Goal: Task Accomplishment & Management: Manage account settings

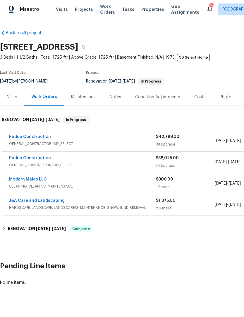
scroll to position [0, -1]
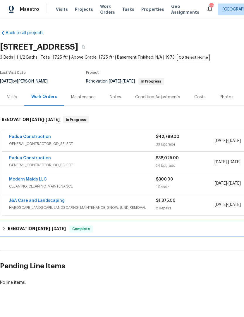
click at [28, 226] on div "RENOVATION 6/12/25 - 9/5/25 Complete" at bounding box center [165, 229] width 330 height 14
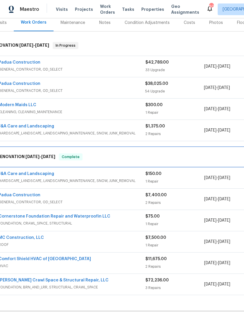
scroll to position [75, 11]
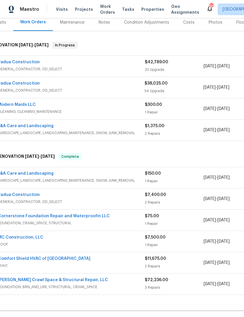
click at [78, 198] on div "Padua Construction" at bounding box center [71, 195] width 147 height 7
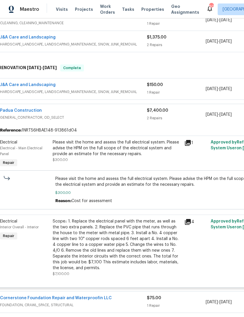
scroll to position [164, 9]
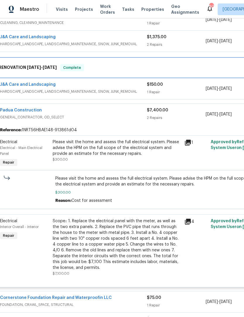
click at [35, 65] on h6 "RENOVATION 6/12/25 - 9/5/25" at bounding box center [28, 67] width 58 height 7
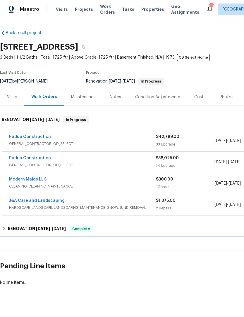
scroll to position [0, 0]
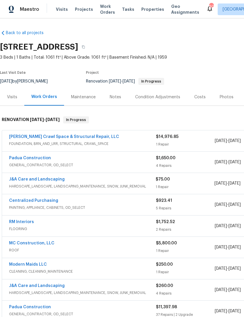
click at [65, 138] on link "Falcone Crawl Space & Structural Repair, LLC" at bounding box center [64, 137] width 110 height 4
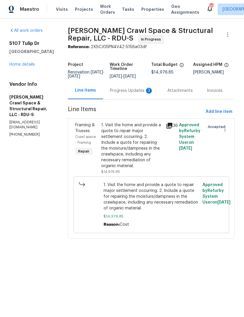
click at [137, 94] on div "Progress Updates 3" at bounding box center [131, 91] width 43 height 6
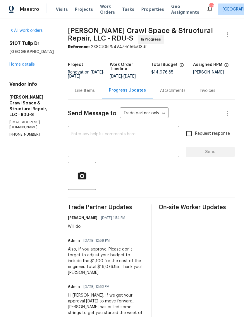
click at [89, 93] on div "Line Items" at bounding box center [85, 91] width 20 height 6
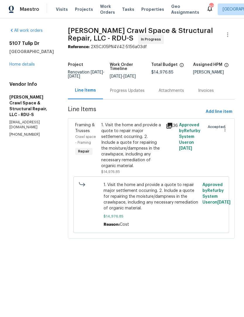
click at [134, 149] on div "1. Visit the home and provide a quote to repair major settlement occurring. 2. …" at bounding box center [131, 145] width 61 height 47
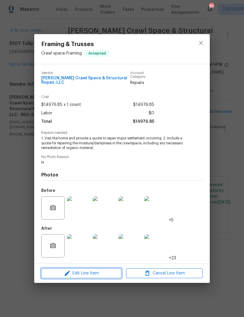
click at [95, 273] on span "Edit Line Item" at bounding box center [81, 273] width 77 height 7
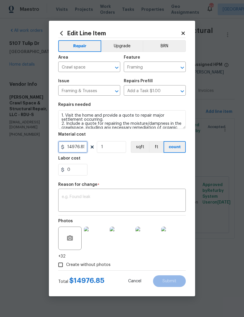
click at [72, 146] on input "14976.85" at bounding box center [72, 147] width 29 height 12
click at [71, 147] on input "14976.85" at bounding box center [72, 147] width 29 height 12
type input "16076.85"
click at [118, 165] on div "0" at bounding box center [121, 170] width 127 height 12
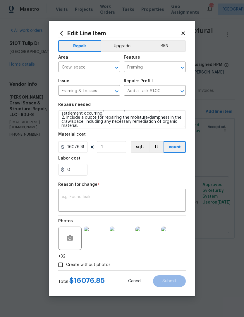
scroll to position [6, 0]
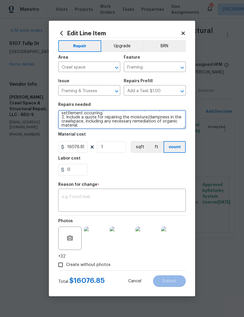
click at [91, 127] on textarea "1. Visit the home and provide a quote to repair major settlement occurring. 2. …" at bounding box center [121, 119] width 127 height 19
type textarea "1. Visit the home and provide a quote to repair major settlement occurring. 2. …"
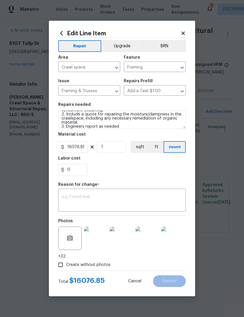
click at [117, 169] on div "0" at bounding box center [121, 170] width 127 height 12
click at [91, 196] on textarea at bounding box center [122, 201] width 120 height 12
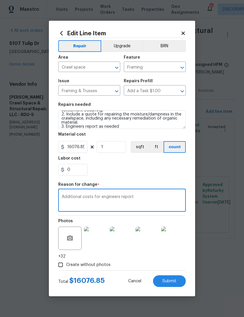
type textarea "Additional costs for engineers report"
click at [133, 173] on div "0" at bounding box center [121, 170] width 127 height 12
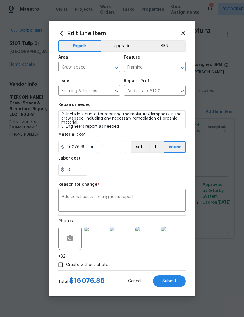
click at [165, 280] on span "Submit" at bounding box center [169, 281] width 14 height 4
type textarea "1. Visit the home and provide a quote to repair major settlement occurring. 2. …"
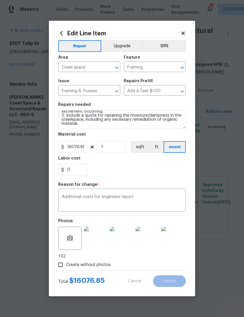
type input "14976.85"
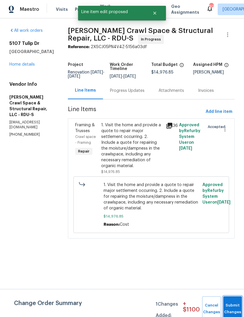
click at [229, 305] on button "Submit Changes" at bounding box center [232, 309] width 19 height 25
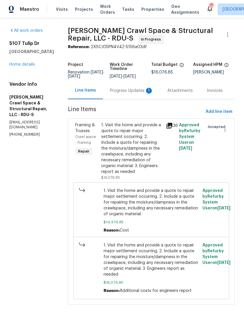
click at [138, 92] on div "Progress Updates 1" at bounding box center [131, 91] width 43 height 6
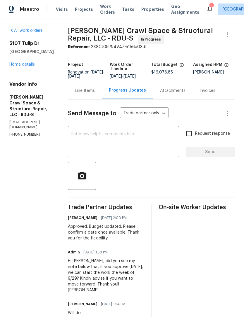
click at [18, 66] on link "Home details" at bounding box center [21, 64] width 25 height 4
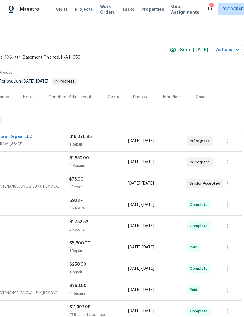
scroll to position [0, 86]
click at [227, 144] on icon "button" at bounding box center [227, 141] width 7 height 7
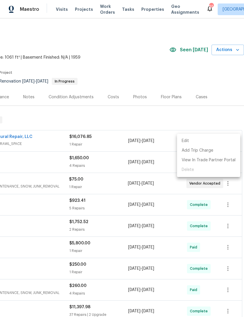
click at [187, 139] on li "Edit" at bounding box center [208, 141] width 63 height 10
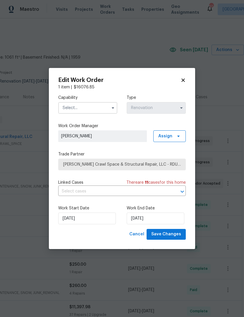
click at [81, 105] on input "text" at bounding box center [87, 108] width 59 height 12
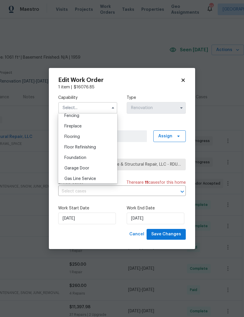
scroll to position [205, 0]
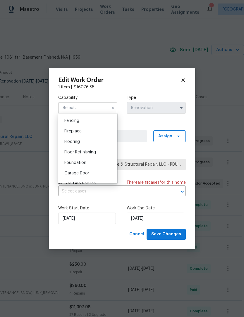
click at [89, 162] on div "Foundation" at bounding box center [88, 163] width 56 height 11
type input "Foundation"
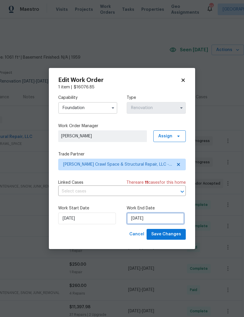
click at [148, 219] on input "10/15/2025" at bounding box center [155, 219] width 58 height 12
select select "9"
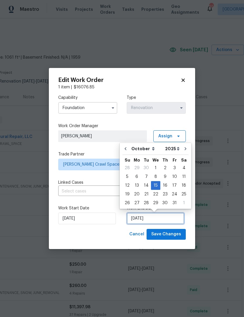
scroll to position [11, 0]
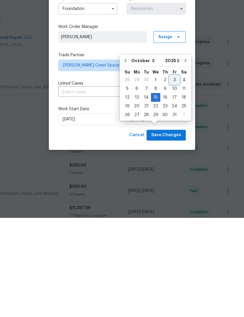
click at [172, 175] on div "3" at bounding box center [174, 179] width 10 height 8
type input "10/3/2025"
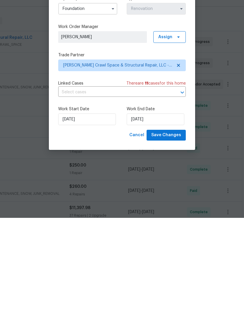
scroll to position [19, 0]
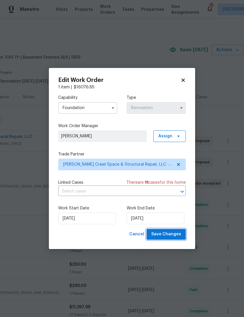
click at [172, 232] on span "Save Changes" at bounding box center [166, 234] width 30 height 7
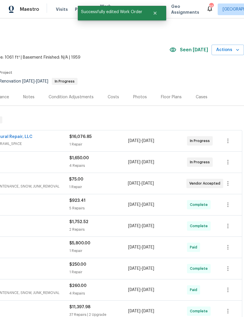
scroll to position [0, 0]
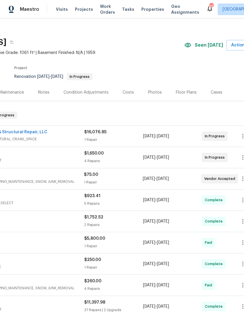
scroll to position [4, 83]
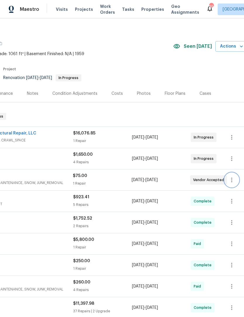
click at [232, 182] on icon "button" at bounding box center [231, 180] width 7 height 7
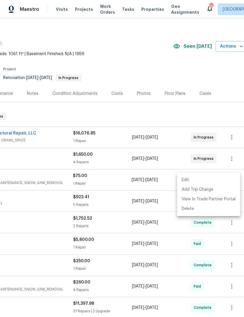
click at [185, 181] on li "Edit" at bounding box center [208, 181] width 63 height 10
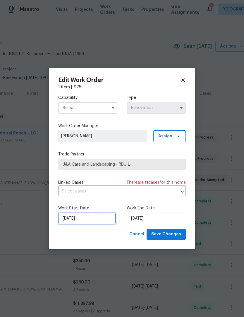
click at [82, 219] on input "[DATE]" at bounding box center [87, 219] width 58 height 12
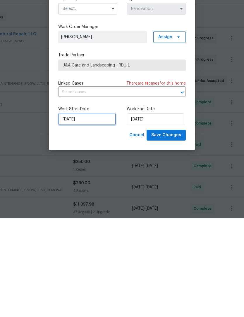
select select "9"
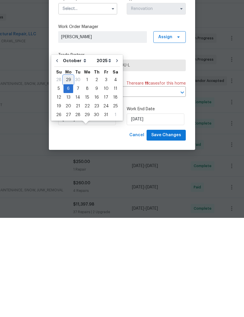
click at [67, 175] on div "29" at bounding box center [68, 179] width 10 height 8
type input "9/29/2025"
select select "8"
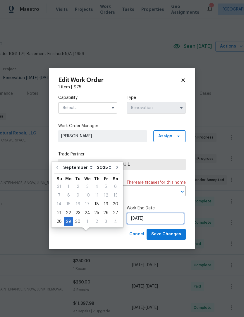
click at [150, 219] on input "[DATE]" at bounding box center [155, 219] width 58 height 12
select select "9"
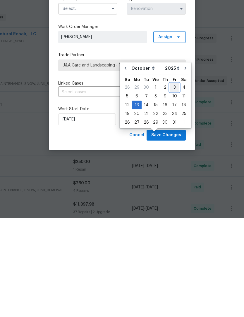
click at [172, 183] on div "3" at bounding box center [174, 187] width 10 height 8
type input "[DATE]"
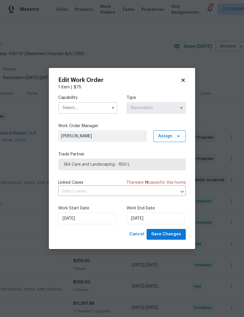
click at [93, 105] on input "text" at bounding box center [87, 108] width 59 height 12
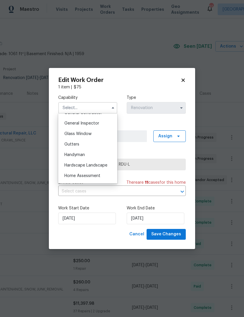
scroll to position [287, 0]
click at [99, 163] on span "Hardscape Landscape" at bounding box center [85, 165] width 43 height 4
type input "Hardscape Landscape"
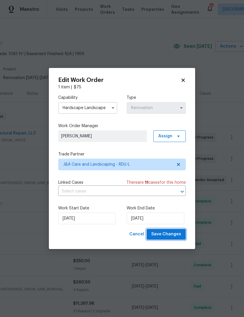
click at [177, 235] on span "Save Changes" at bounding box center [166, 234] width 30 height 7
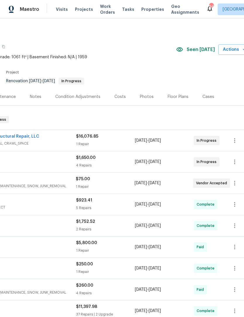
scroll to position [0, 81]
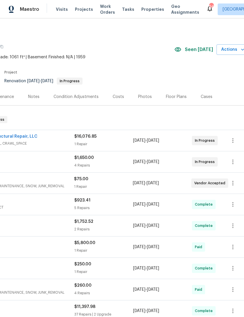
click at [142, 96] on div "Photos" at bounding box center [145, 97] width 14 height 6
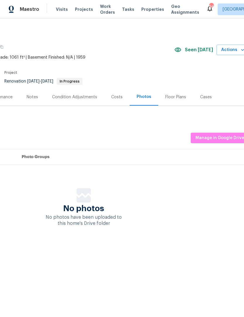
scroll to position [0, 81]
click at [112, 93] on div "Costs" at bounding box center [116, 96] width 25 height 17
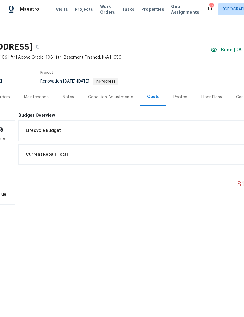
scroll to position [0, 35]
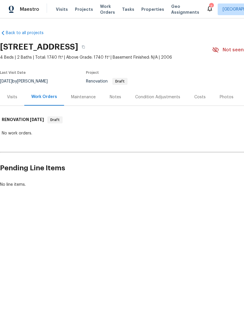
click at [199, 95] on div "Costs" at bounding box center [199, 97] width 11 height 6
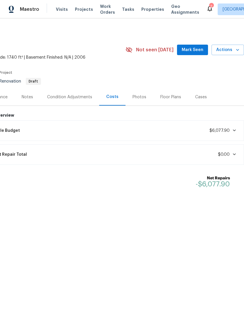
scroll to position [0, 86]
click at [233, 154] on icon at bounding box center [233, 155] width 3 height 2
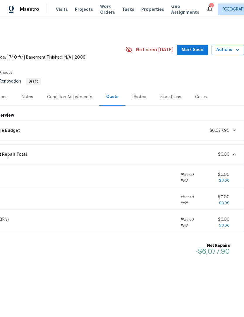
click at [232, 152] on div "Current Repair Total $0.00" at bounding box center [110, 154] width 259 height 13
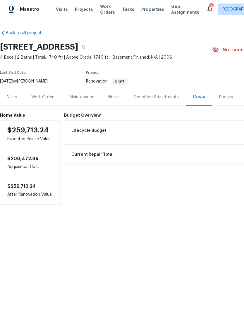
scroll to position [0, 0]
click at [43, 98] on div "Work Orders" at bounding box center [43, 97] width 24 height 6
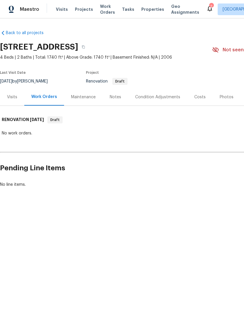
click at [10, 97] on div "Visits" at bounding box center [12, 97] width 10 height 6
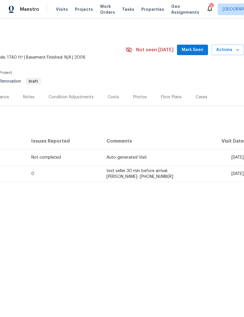
scroll to position [0, 86]
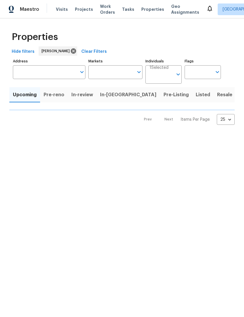
type input "100"
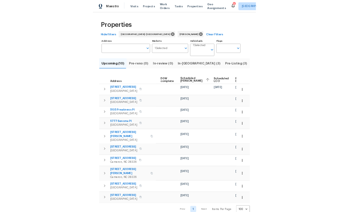
scroll to position [0, 154]
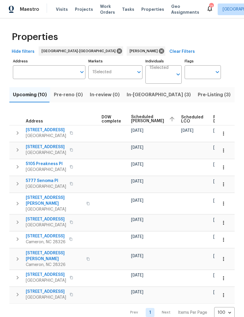
click at [223, 151] on icon "button" at bounding box center [223, 151] width 1 height 4
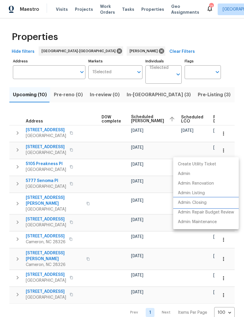
click at [192, 203] on p "Admin: Closing" at bounding box center [192, 203] width 29 height 6
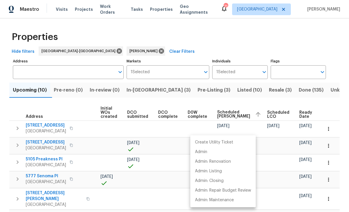
click at [243, 124] on div at bounding box center [174, 106] width 349 height 212
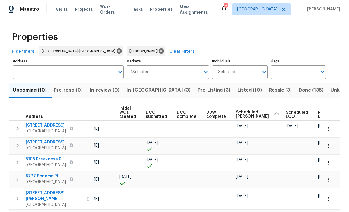
scroll to position [0, 49]
click at [243, 162] on icon "button" at bounding box center [328, 163] width 1 height 4
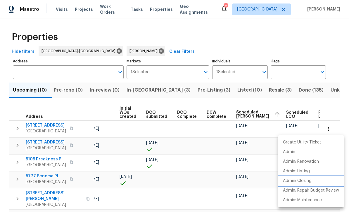
click at [243, 180] on p "Admin: Closing" at bounding box center [297, 181] width 29 height 6
